Goal: Task Accomplishment & Management: Use online tool/utility

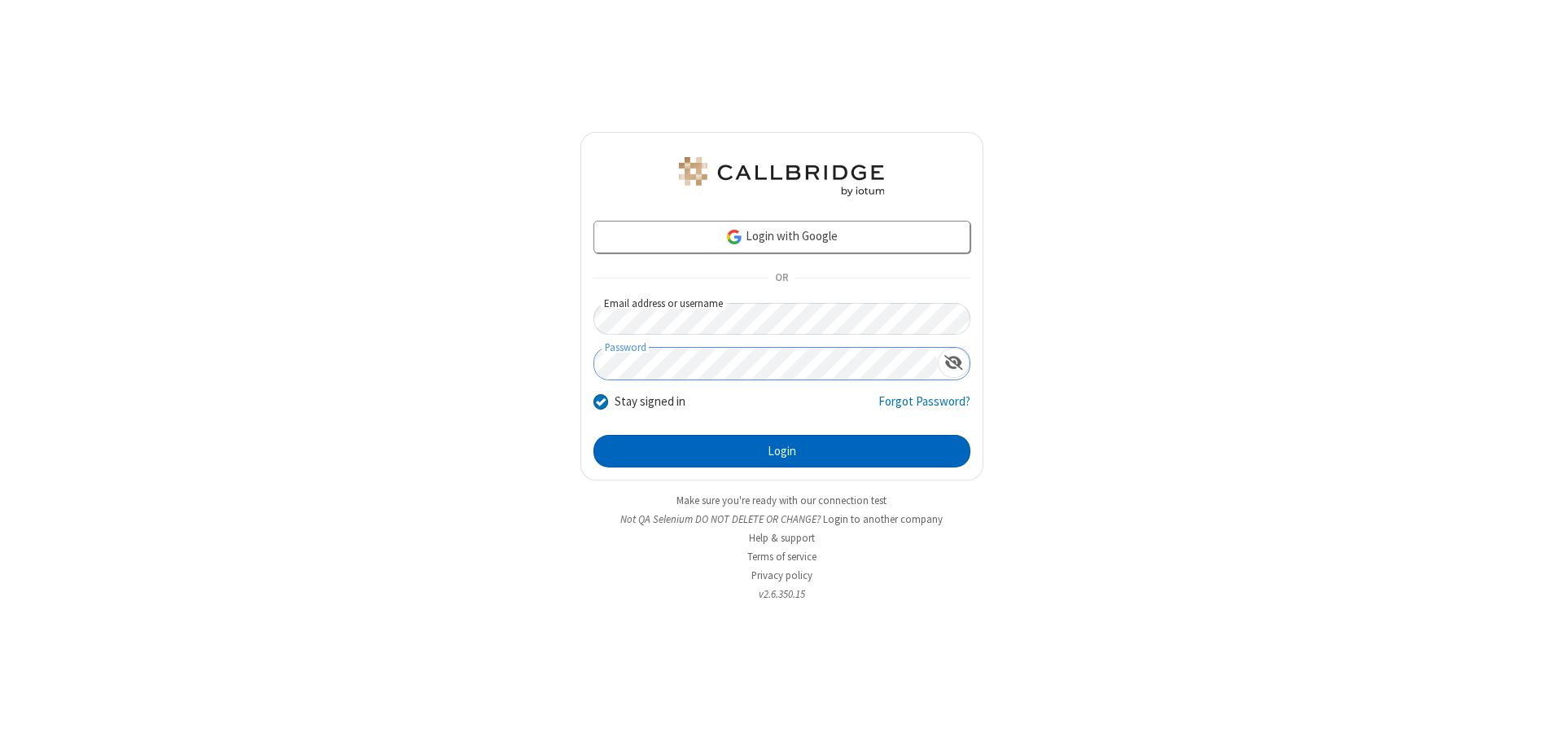
click at [781, 451] on button "Login" at bounding box center [781, 451] width 377 height 33
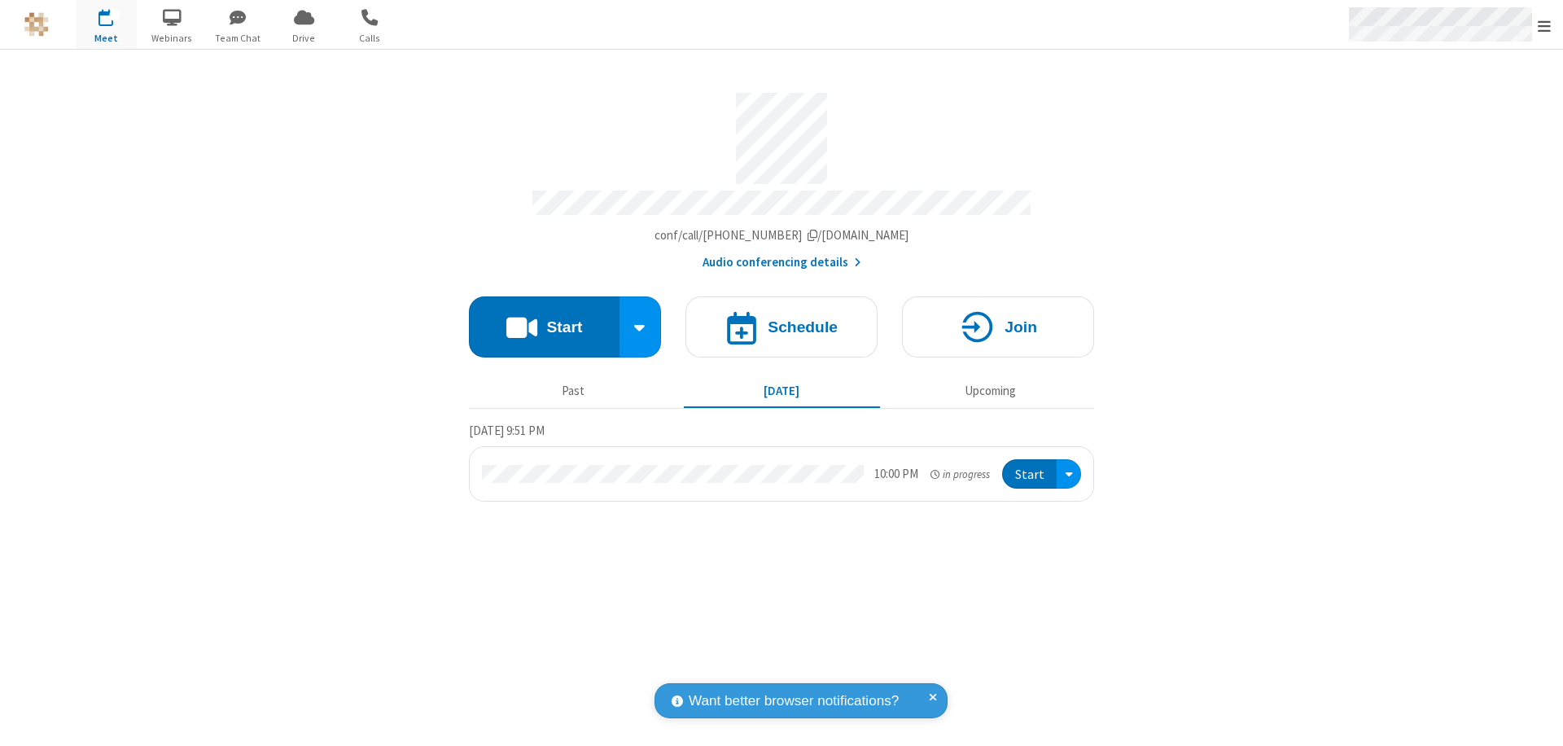
click at [1544, 25] on span "Open menu" at bounding box center [1543, 26] width 13 height 16
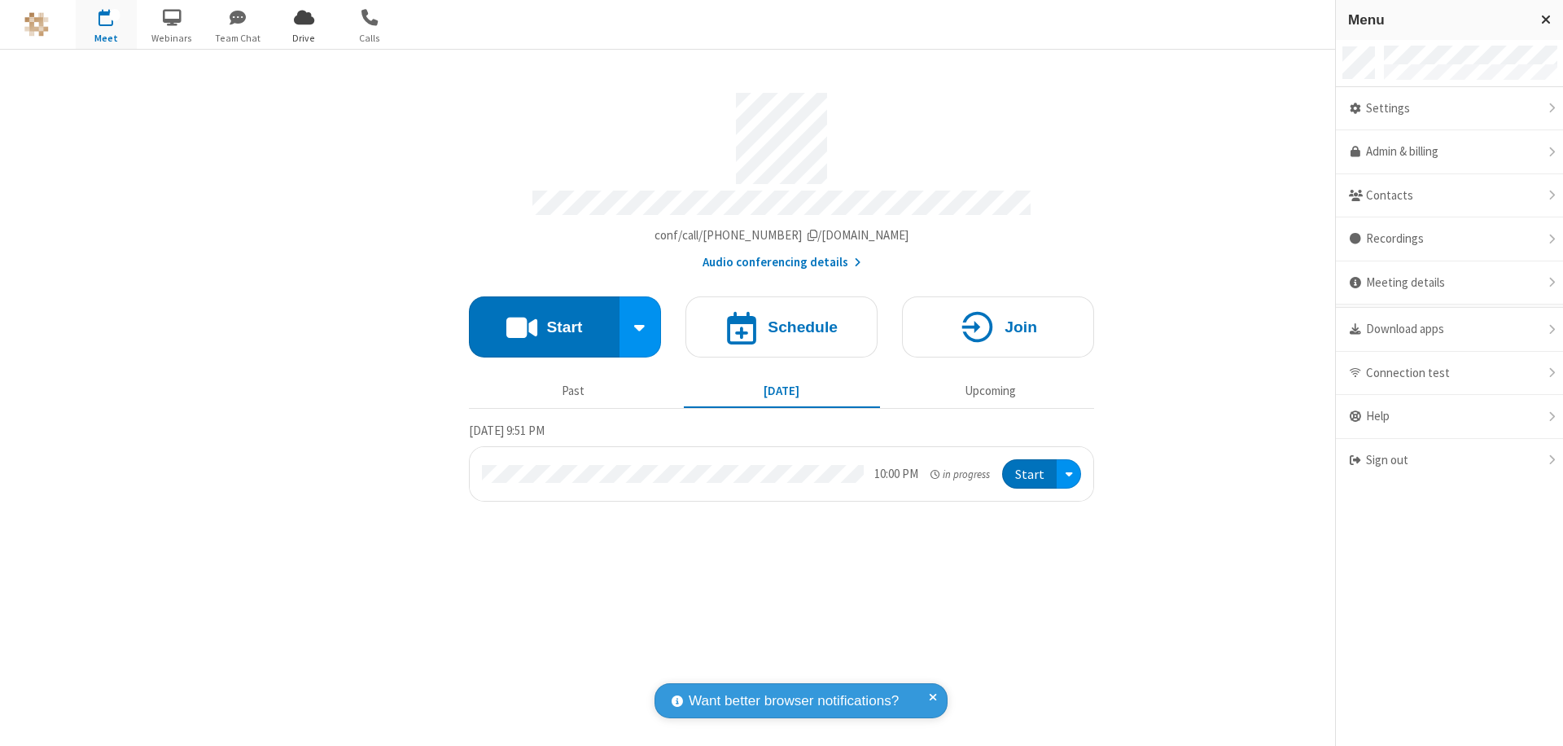
click at [304, 37] on span "Drive" at bounding box center [303, 38] width 61 height 15
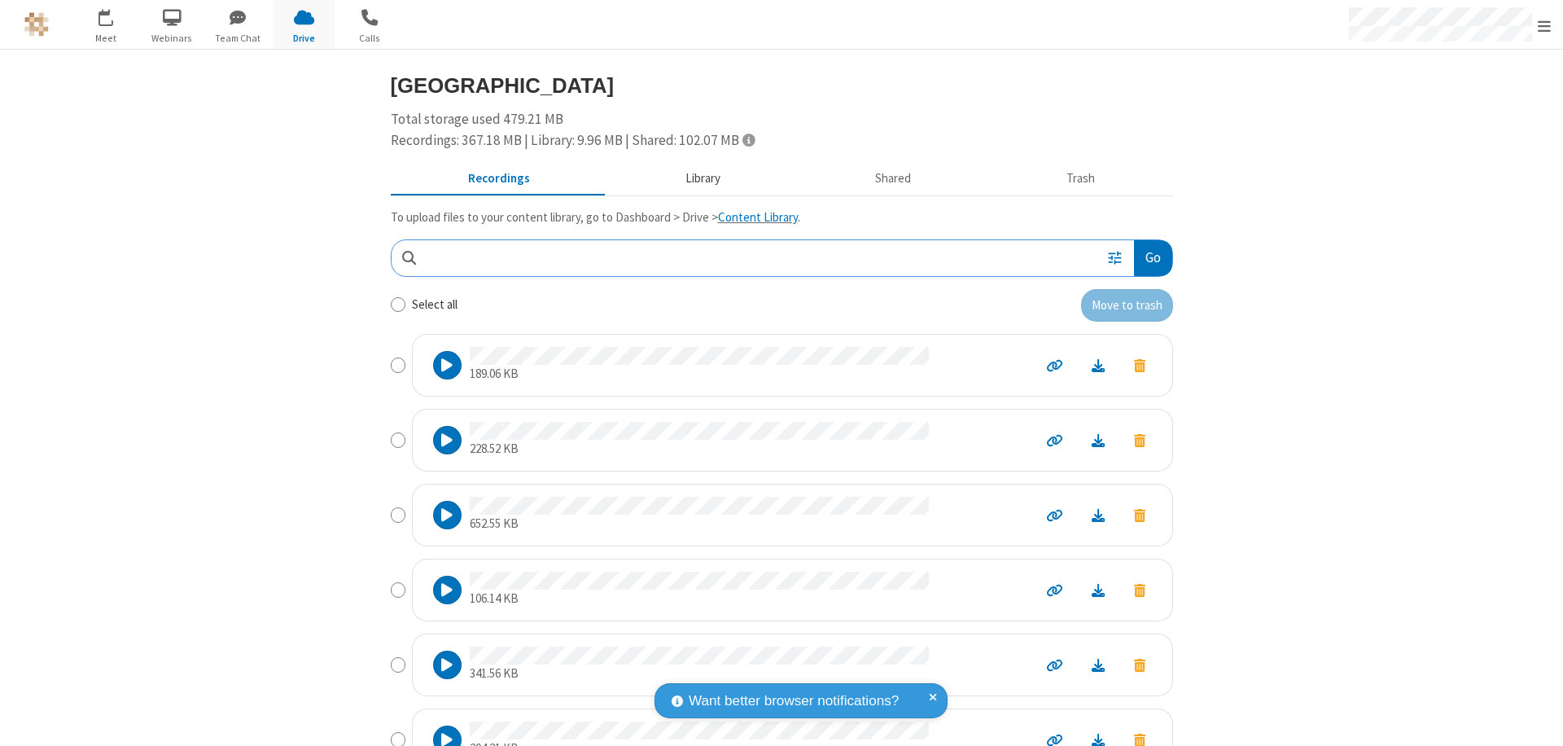
click at [694, 178] on button "Library" at bounding box center [702, 179] width 190 height 31
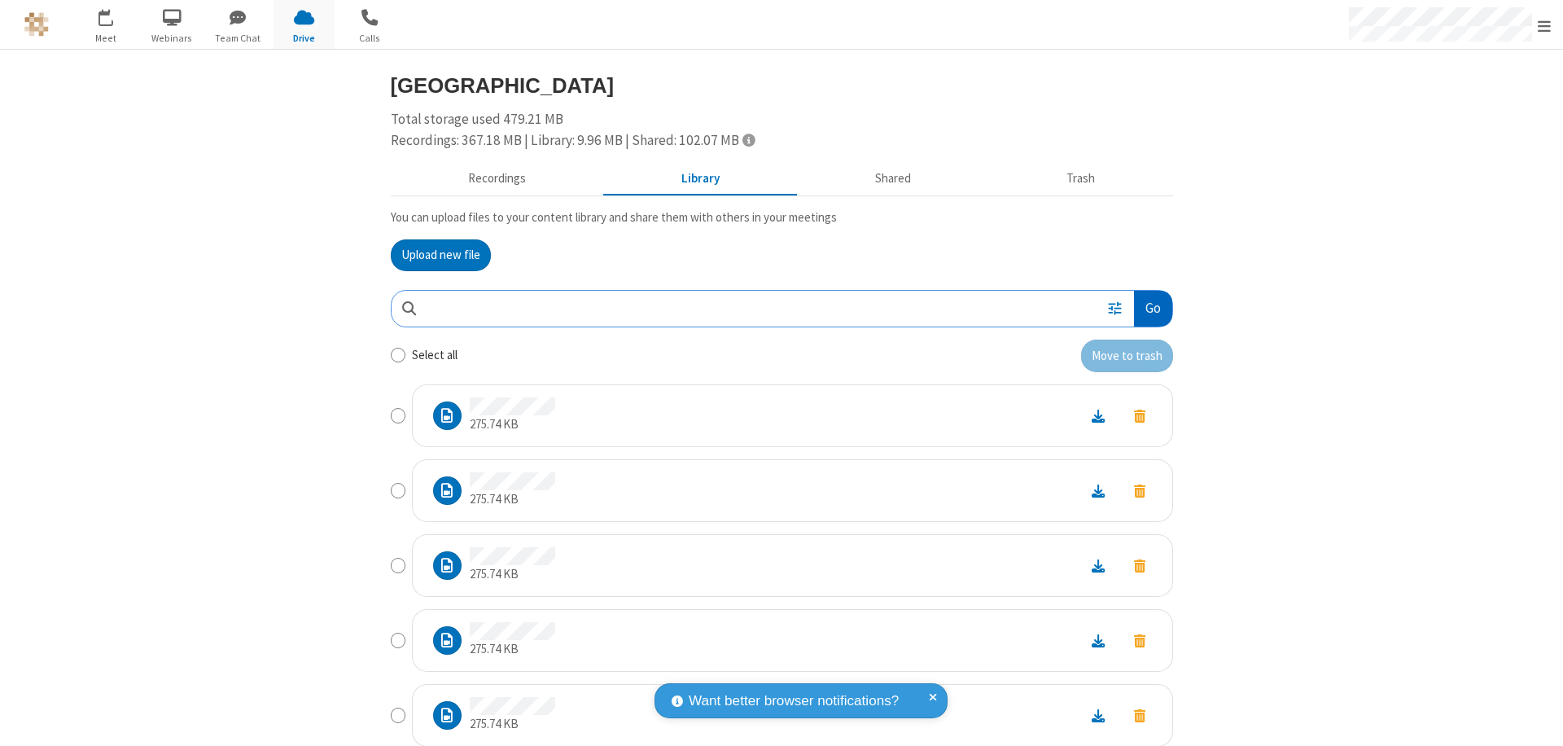
click at [1146, 308] on button "Go" at bounding box center [1152, 309] width 37 height 37
click at [434, 255] on button "Upload new file" at bounding box center [441, 255] width 100 height 33
